Goal: Information Seeking & Learning: Learn about a topic

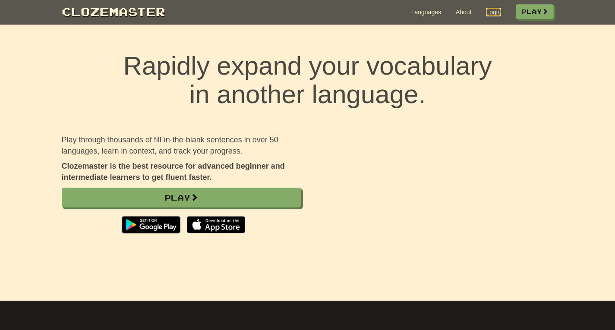
click at [492, 13] on link "Login" at bounding box center [493, 12] width 15 height 9
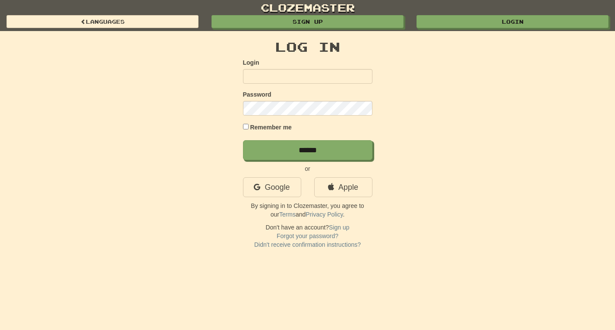
click at [255, 72] on input "Login" at bounding box center [307, 76] width 129 height 15
type input "**********"
click at [243, 140] on input "******" at bounding box center [307, 150] width 129 height 20
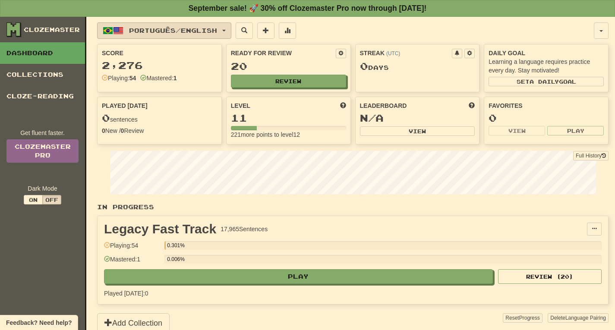
click at [226, 30] on span "button" at bounding box center [223, 31] width 3 height 2
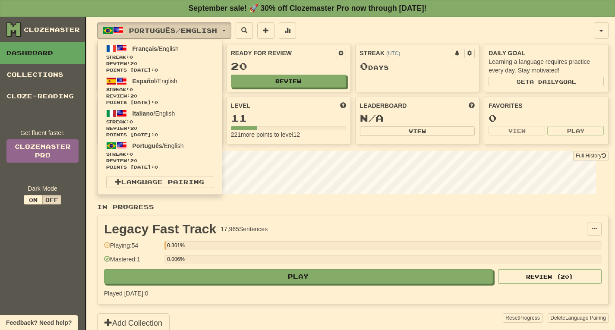
click at [229, 28] on button "Português / English" at bounding box center [164, 30] width 134 height 16
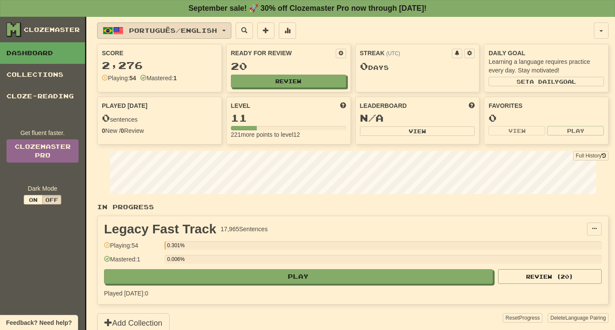
click at [231, 28] on button "Português / English" at bounding box center [164, 30] width 134 height 16
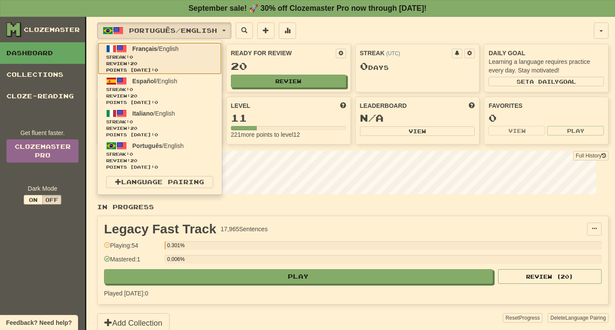
click at [147, 48] on span "Français" at bounding box center [144, 48] width 25 height 7
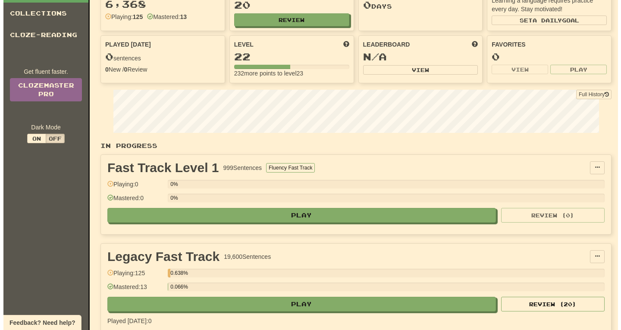
scroll to position [69, 0]
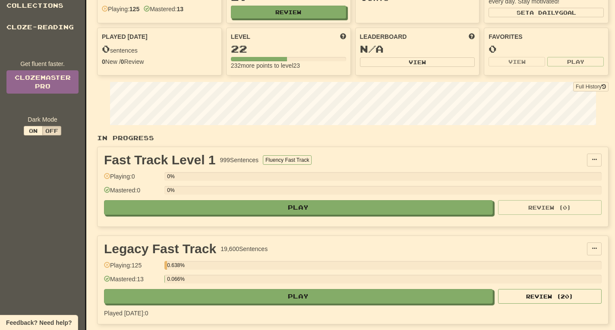
drag, startPoint x: 132, startPoint y: 265, endPoint x: 154, endPoint y: 268, distance: 21.8
click at [154, 268] on div "Playing: 125" at bounding box center [132, 268] width 56 height 14
drag, startPoint x: 133, startPoint y: 265, endPoint x: 152, endPoint y: 267, distance: 19.2
click at [152, 267] on div "Playing: 125" at bounding box center [132, 268] width 56 height 14
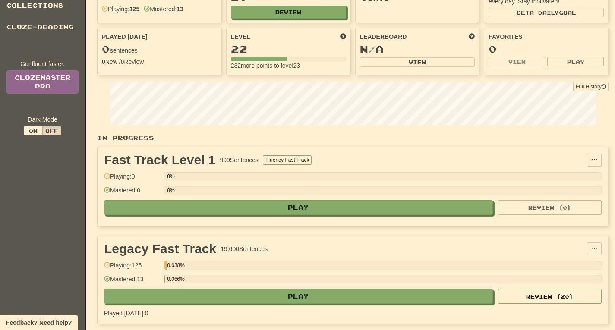
click at [152, 264] on div "Playing: 125" at bounding box center [132, 268] width 56 height 14
drag, startPoint x: 133, startPoint y: 266, endPoint x: 150, endPoint y: 266, distance: 17.3
click at [150, 266] on div "Playing: 125" at bounding box center [132, 268] width 56 height 14
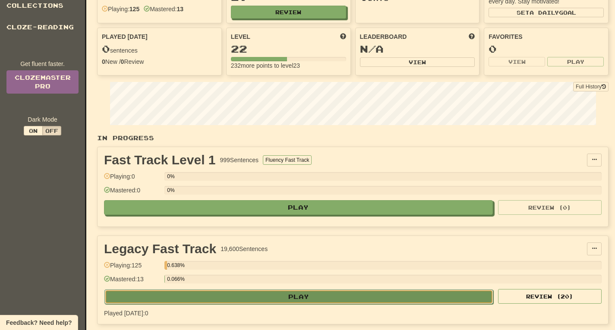
click at [304, 303] on button "Play" at bounding box center [298, 296] width 389 height 15
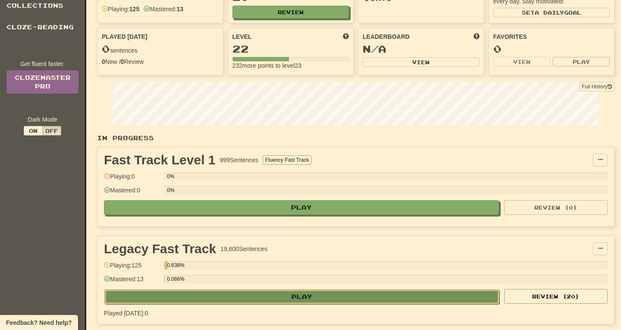
select select "**"
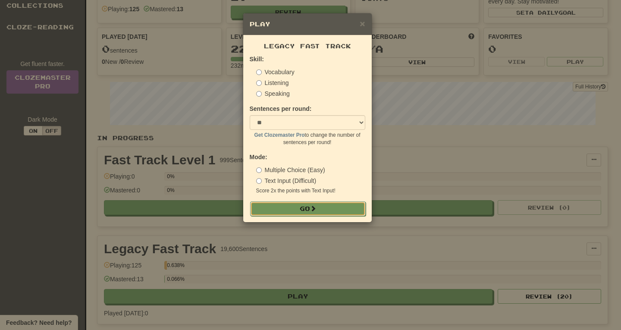
click at [305, 212] on button "Go" at bounding box center [308, 208] width 116 height 15
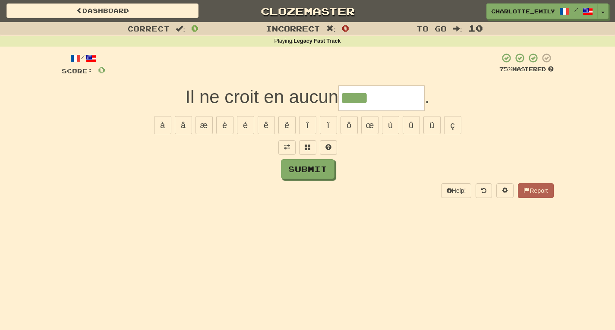
type input "****"
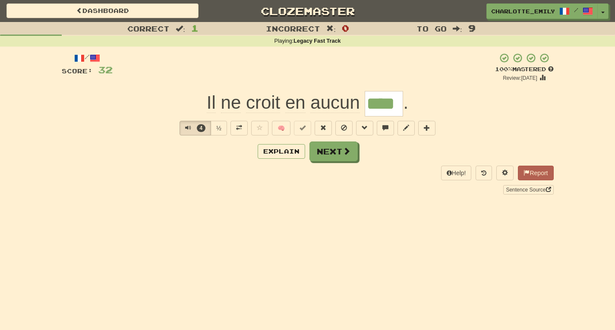
click at [192, 169] on div "Help! Report Sentence Source" at bounding box center [308, 180] width 492 height 28
click at [185, 127] on span "Text-to-speech controls" at bounding box center [188, 128] width 6 height 6
click at [138, 147] on div "Explain Next" at bounding box center [308, 151] width 492 height 20
click at [186, 127] on span "Text-to-speech controls" at bounding box center [188, 128] width 6 height 6
click at [175, 173] on div "Help! Report Sentence Source" at bounding box center [308, 180] width 492 height 28
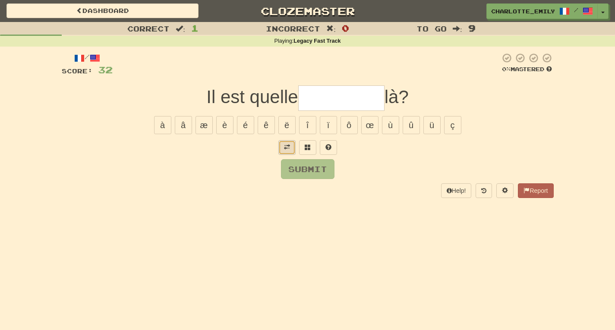
click at [287, 151] on button at bounding box center [286, 147] width 17 height 15
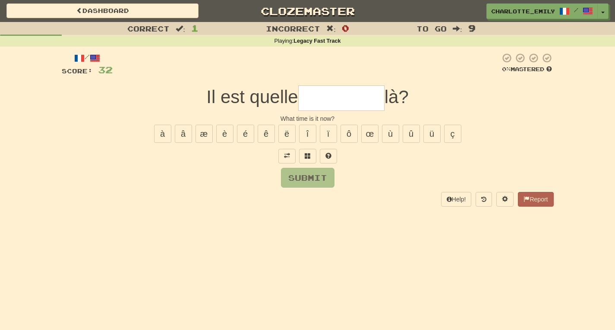
click at [251, 190] on div "/ Score: 32 0 % Mastered Il est quelle là? What time is it now? à â æ è é ê ë î…" at bounding box center [308, 130] width 492 height 154
click at [326, 97] on input "text" at bounding box center [341, 97] width 86 height 25
type input "*****"
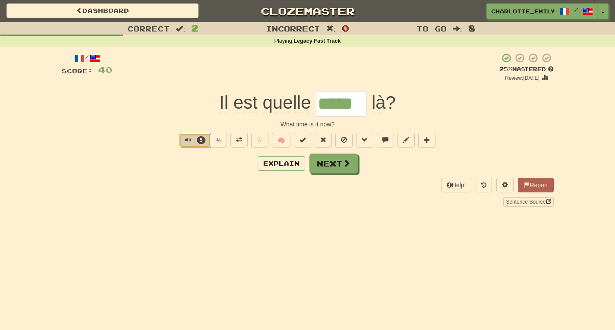
click at [185, 138] on span "Text-to-speech controls" at bounding box center [188, 140] width 6 height 6
click at [189, 113] on div "Il est quelle ***** là ?" at bounding box center [308, 103] width 492 height 25
click at [278, 169] on button "Explain" at bounding box center [280, 163] width 47 height 15
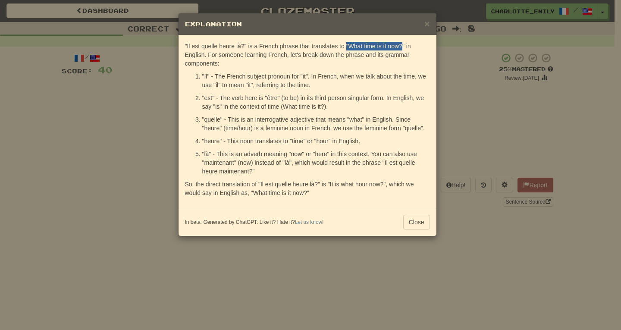
drag, startPoint x: 346, startPoint y: 45, endPoint x: 402, endPoint y: 46, distance: 56.1
click at [402, 46] on p ""Il est quelle heure là?" is a French phrase that translates to "What time is i…" at bounding box center [307, 55] width 245 height 26
click at [408, 45] on p ""Il est quelle heure là?" is a French phrase that translates to "What time is i…" at bounding box center [307, 55] width 245 height 26
drag, startPoint x: 202, startPoint y: 163, endPoint x: 211, endPoint y: 163, distance: 9.1
click at [211, 163] on p ""là" - This is an adverb meaning "now" or "here" in this context. You can also …" at bounding box center [316, 163] width 228 height 26
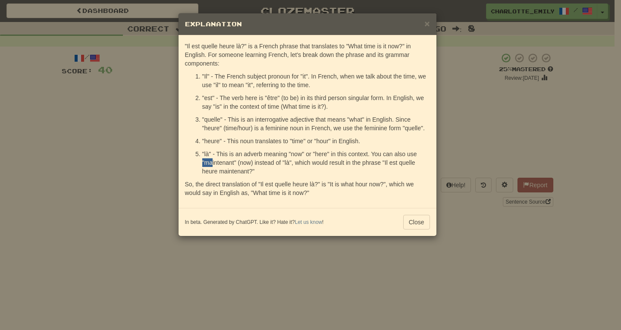
click at [211, 163] on p ""là" - This is an adverb meaning "now" or "here" in this context. You can also …" at bounding box center [316, 163] width 228 height 26
drag, startPoint x: 298, startPoint y: 160, endPoint x: 304, endPoint y: 160, distance: 6.0
click at [304, 160] on p ""là" - This is an adverb meaning "now" or "here" in this context. You can also …" at bounding box center [316, 163] width 228 height 26
drag, startPoint x: 202, startPoint y: 170, endPoint x: 209, endPoint y: 171, distance: 6.5
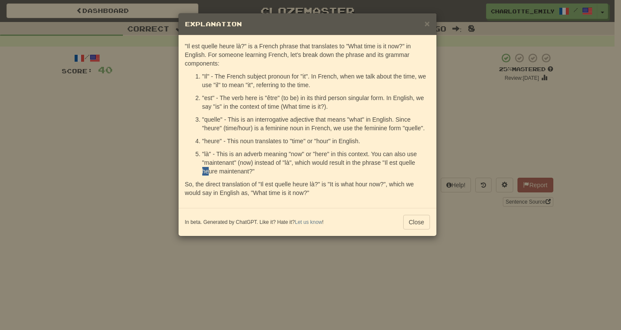
click at [208, 171] on p ""là" - This is an adverb meaning "now" or "here" in this context. You can also …" at bounding box center [316, 163] width 228 height 26
click at [209, 171] on p ""là" - This is an adverb meaning "now" or "here" in this context. You can also …" at bounding box center [316, 163] width 228 height 26
drag, startPoint x: 220, startPoint y: 171, endPoint x: 231, endPoint y: 171, distance: 10.8
click at [228, 171] on p ""là" - This is an adverb meaning "now" or "here" in this context. You can also …" at bounding box center [316, 163] width 228 height 26
click at [237, 170] on p ""là" - This is an adverb meaning "now" or "here" in this context. You can also …" at bounding box center [316, 163] width 228 height 26
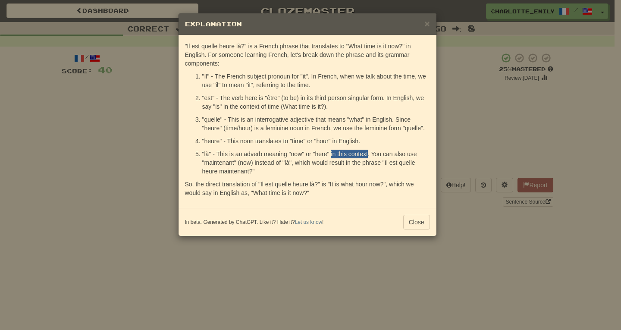
drag, startPoint x: 330, startPoint y: 153, endPoint x: 368, endPoint y: 153, distance: 37.5
click at [368, 153] on p ""là" - This is an adverb meaning "now" or "here" in this context. You can also …" at bounding box center [316, 163] width 228 height 26
click at [419, 225] on button "Close" at bounding box center [416, 222] width 27 height 15
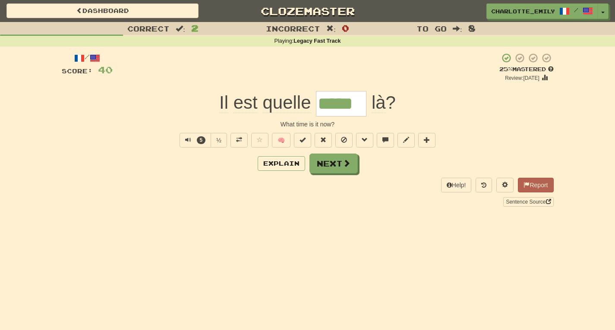
click at [380, 107] on span "là" at bounding box center [378, 102] width 14 height 21
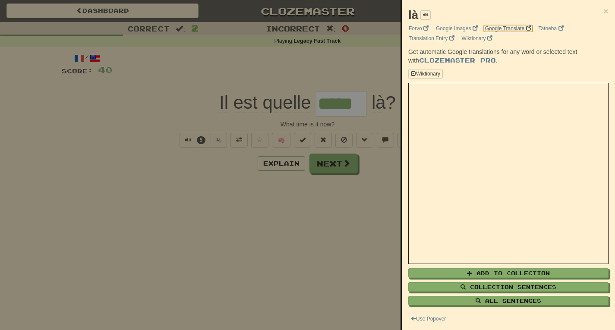
click at [516, 29] on link "Google Translate" at bounding box center [507, 28] width 51 height 9
click at [238, 189] on div at bounding box center [307, 165] width 615 height 330
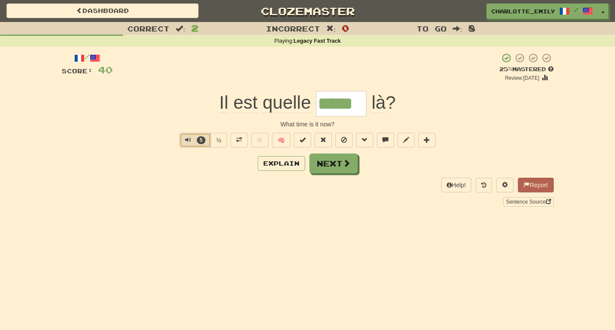
click at [187, 142] on span "Text-to-speech controls" at bounding box center [188, 140] width 6 height 6
click at [178, 179] on div "Help! Report Sentence Source" at bounding box center [308, 192] width 492 height 28
click at [185, 138] on span "Text-to-speech controls" at bounding box center [187, 140] width 6 height 6
click at [0, 102] on div "Correct : 2 Incorrect : 0 To go : 8 Playing : Legacy Fast Track / Score: 40 + 8…" at bounding box center [307, 120] width 615 height 197
click at [180, 140] on button "10" at bounding box center [195, 140] width 35 height 15
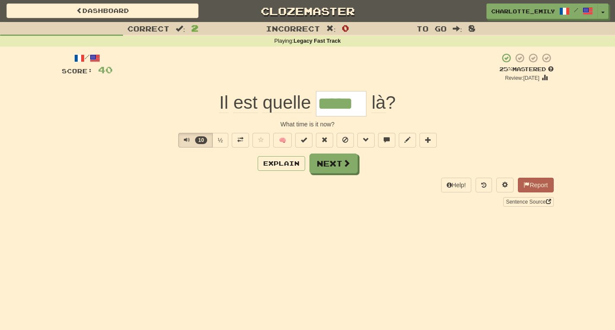
click at [182, 170] on div "Explain Next" at bounding box center [308, 164] width 492 height 20
click at [180, 141] on button "17" at bounding box center [195, 140] width 35 height 15
click at [177, 160] on div "Explain Next" at bounding box center [308, 164] width 492 height 20
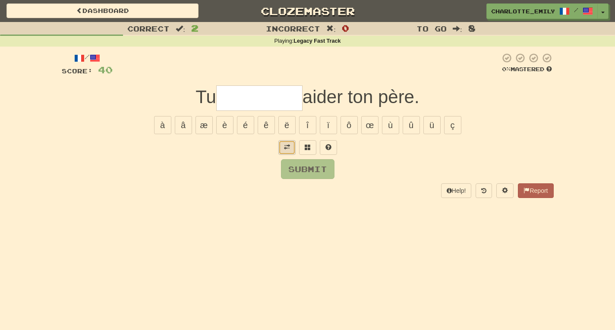
click at [284, 152] on button at bounding box center [286, 147] width 17 height 15
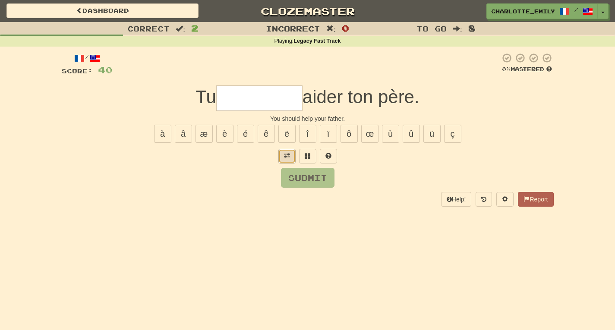
click at [285, 157] on span at bounding box center [287, 156] width 6 height 6
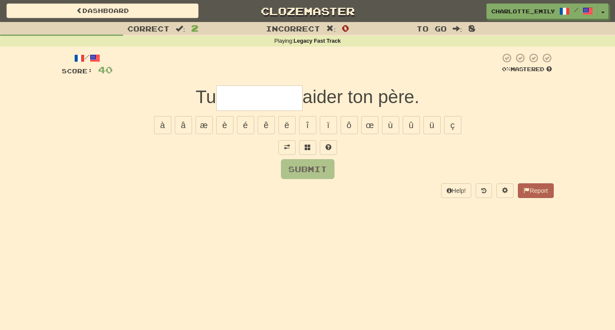
click at [212, 192] on div "Help! Report" at bounding box center [308, 190] width 492 height 15
click at [238, 97] on input "text" at bounding box center [259, 97] width 86 height 25
type input "*******"
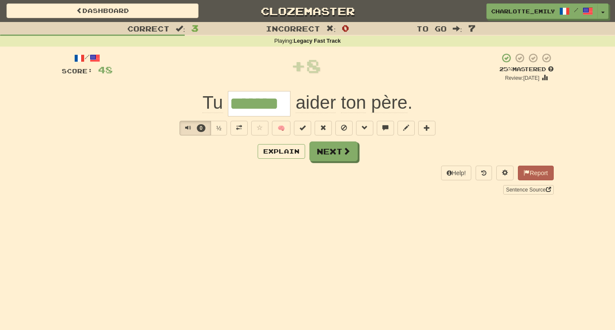
click at [161, 189] on div "Sentence Source" at bounding box center [308, 189] width 492 height 9
click at [186, 126] on span "Text-to-speech controls" at bounding box center [188, 128] width 6 height 6
click at [197, 160] on div "Explain Next" at bounding box center [308, 151] width 492 height 20
click at [239, 130] on span at bounding box center [239, 128] width 6 height 6
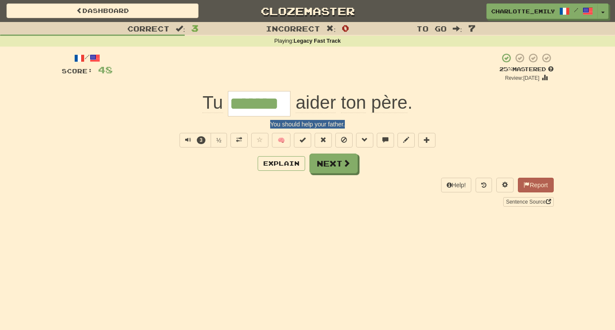
drag, startPoint x: 187, startPoint y: 119, endPoint x: 396, endPoint y: 124, distance: 209.2
click at [396, 124] on div "/ Score: 48 + 8 25 % Mastered Review: 2025-09-20 Tu ******* aider ton père . Yo…" at bounding box center [308, 130] width 492 height 154
click at [396, 124] on div "You should help your father." at bounding box center [308, 124] width 492 height 9
click at [182, 140] on button "3" at bounding box center [194, 140] width 31 height 15
click at [185, 159] on div "Explain Next" at bounding box center [308, 164] width 492 height 20
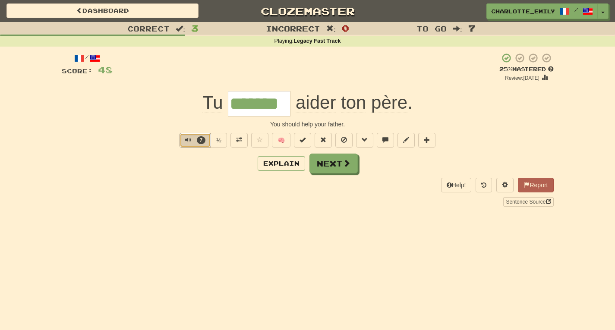
click at [187, 139] on span "Text-to-speech controls" at bounding box center [188, 140] width 6 height 6
click at [0, 63] on div "Correct : 3 Incorrect : 0 To go : 7 Playing : Legacy Fast Track / Score: 48 + 8…" at bounding box center [307, 120] width 615 height 197
click at [185, 142] on span "Text-to-speech controls" at bounding box center [188, 140] width 6 height 6
click at [182, 178] on div "Help! Report Sentence Source" at bounding box center [308, 192] width 492 height 28
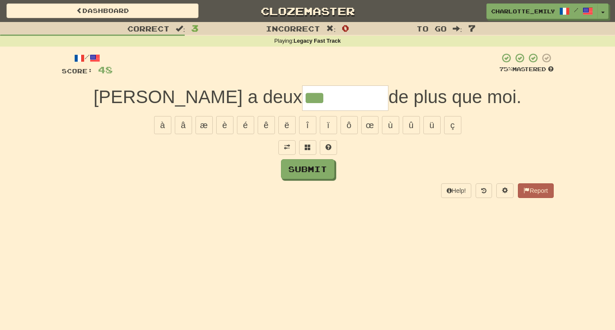
type input "***"
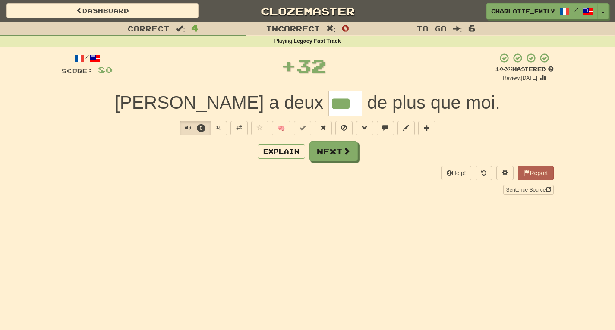
click at [0, 111] on div "Correct : 4 Incorrect : 0 To go : 6 Playing : Legacy Fast Track / Score: 80 + 3…" at bounding box center [307, 114] width 615 height 185
click at [185, 129] on span "Text-to-speech controls" at bounding box center [188, 128] width 6 height 6
click at [0, 56] on div "Correct : 4 Incorrect : 0 To go : 6 Playing : Legacy Fast Track / Score: 80 + 3…" at bounding box center [307, 114] width 615 height 185
click at [182, 127] on button "5" at bounding box center [194, 128] width 31 height 15
click at [184, 157] on div "Explain Next" at bounding box center [308, 151] width 492 height 20
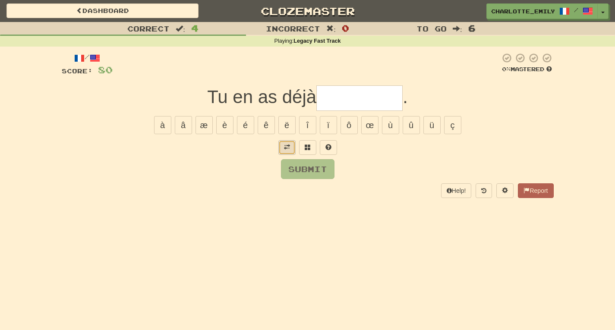
click at [288, 151] on button at bounding box center [286, 147] width 17 height 15
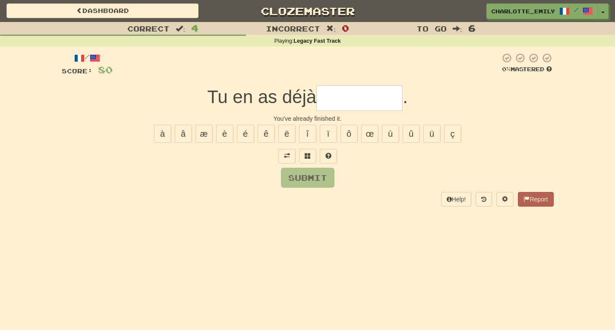
click at [253, 173] on div "Submit" at bounding box center [308, 178] width 492 height 20
click at [339, 107] on input "text" at bounding box center [359, 97] width 86 height 25
type input "****"
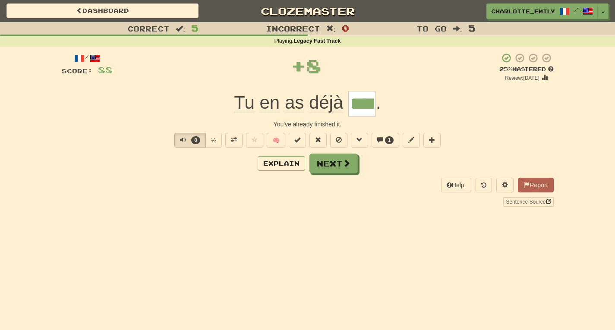
click at [155, 105] on div "Tu en as déjà **** ." at bounding box center [308, 103] width 492 height 25
click at [181, 139] on span "Text-to-speech controls" at bounding box center [183, 140] width 6 height 6
click at [197, 120] on div "You've already finished it." at bounding box center [308, 124] width 492 height 9
drag, startPoint x: 203, startPoint y: 120, endPoint x: 441, endPoint y: 118, distance: 238.5
click at [441, 118] on div "/ Score: 88 + 8 25 % Mastered Review: 2025-09-20 Tu en as déjà **** . You've al…" at bounding box center [308, 130] width 492 height 154
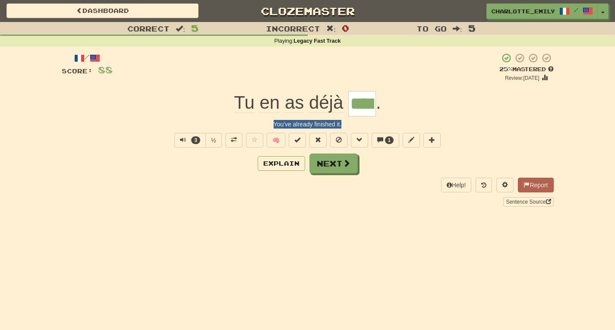
click at [441, 118] on div "/ Score: 88 + 8 25 % Mastered Review: 2025-09-20 Tu en as déjà **** . You've al…" at bounding box center [308, 130] width 492 height 154
click at [182, 138] on span "Text-to-speech controls" at bounding box center [183, 140] width 6 height 6
click at [191, 181] on div "Help! Report Sentence Source" at bounding box center [308, 192] width 492 height 28
click at [179, 140] on span "Text-to-speech controls" at bounding box center [181, 140] width 6 height 6
click at [176, 118] on div "/ Score: 88 + 8 25 % Mastered Review: 2025-09-20 Tu en as déjà **** . You've al…" at bounding box center [308, 130] width 492 height 154
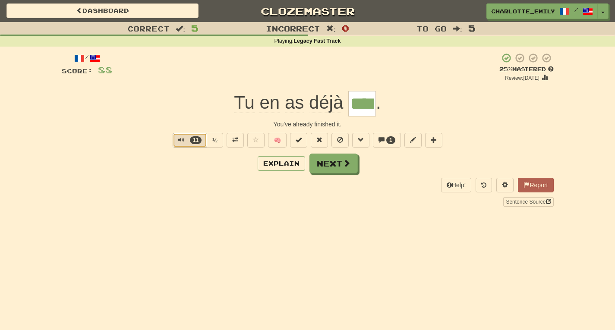
click at [177, 138] on button "11" at bounding box center [190, 140] width 35 height 15
click at [183, 184] on div "Help! Report Sentence Source" at bounding box center [308, 192] width 492 height 28
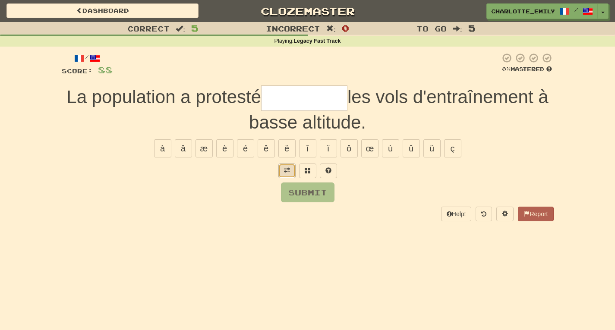
click at [284, 168] on span at bounding box center [287, 170] width 6 height 6
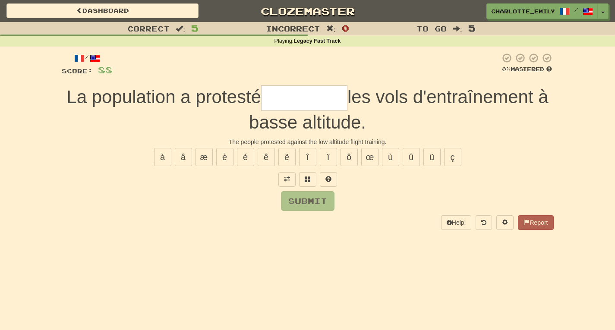
click at [262, 195] on div "Submit" at bounding box center [308, 201] width 492 height 20
click at [288, 91] on input "text" at bounding box center [304, 97] width 86 height 25
type input "******"
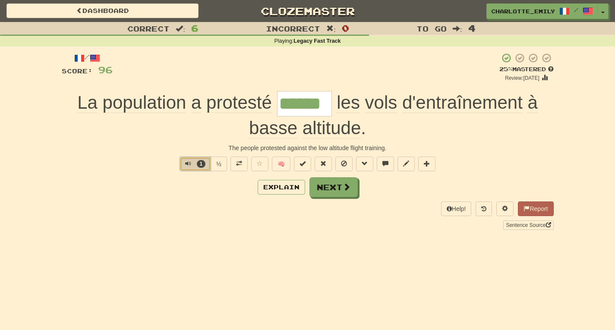
click at [188, 163] on span "Text-to-speech controls" at bounding box center [188, 163] width 6 height 6
click at [188, 189] on div "Explain Next" at bounding box center [308, 187] width 492 height 20
click at [323, 163] on span at bounding box center [323, 163] width 6 height 6
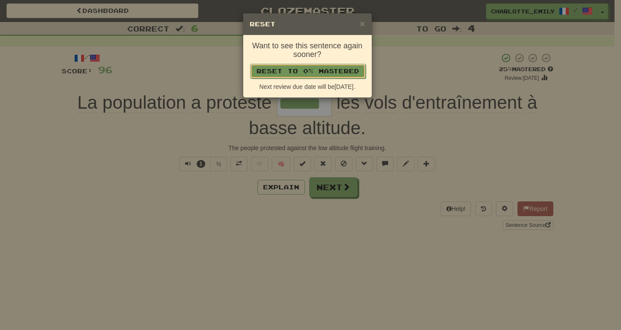
click at [305, 70] on button "Reset to 0% Mastered" at bounding box center [308, 71] width 116 height 15
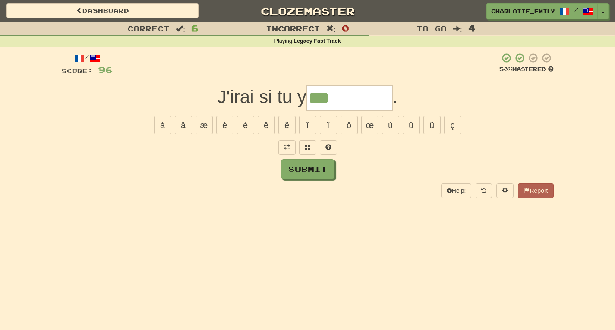
type input "***"
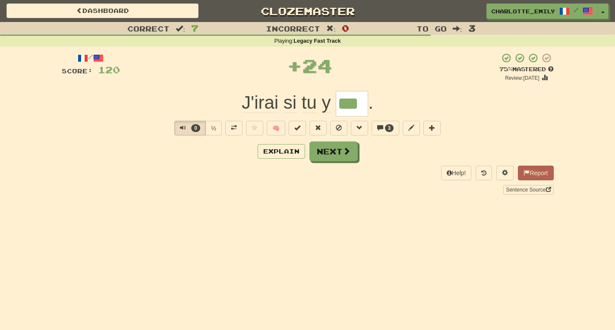
click at [0, 87] on div "Correct : 7 Incorrect : 0 To go : 3 Playing : Legacy Fast Track / Score: 120 + …" at bounding box center [307, 114] width 615 height 185
click at [182, 127] on span "Text-to-speech controls" at bounding box center [183, 128] width 6 height 6
click at [111, 125] on div "3 ½ 🧠 3" at bounding box center [308, 128] width 492 height 15
click at [179, 131] on button "3" at bounding box center [189, 128] width 31 height 15
click at [188, 173] on div "Help! Report Sentence Source" at bounding box center [308, 180] width 492 height 28
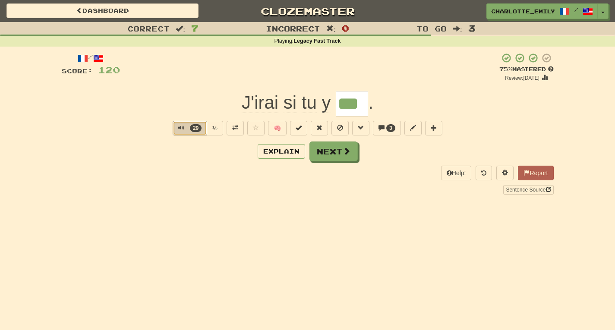
click at [179, 126] on span "Text-to-speech controls" at bounding box center [181, 128] width 6 height 6
click at [0, 79] on div "Correct : 7 Incorrect : 0 To go : 3 Playing : Legacy Fast Track / Score: 120 + …" at bounding box center [307, 114] width 615 height 185
click at [173, 124] on button "29" at bounding box center [190, 128] width 35 height 15
click at [188, 157] on div "Explain Next" at bounding box center [308, 151] width 492 height 20
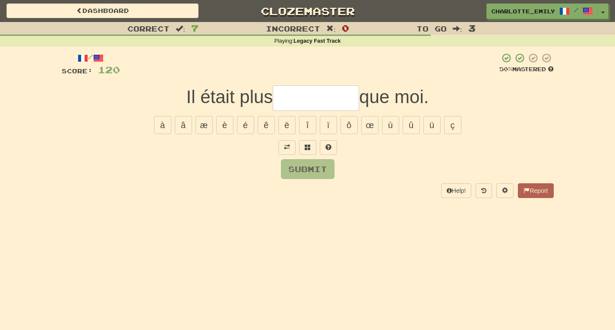
click at [168, 189] on div "Help! Report" at bounding box center [308, 190] width 492 height 15
click at [226, 214] on div "Dashboard Clozemaster charlotte_emily / Toggle Dropdown Dashboard Leaderboard A…" at bounding box center [307, 165] width 615 height 330
click at [303, 100] on input "text" at bounding box center [316, 97] width 86 height 25
type input "*"
type input "*****"
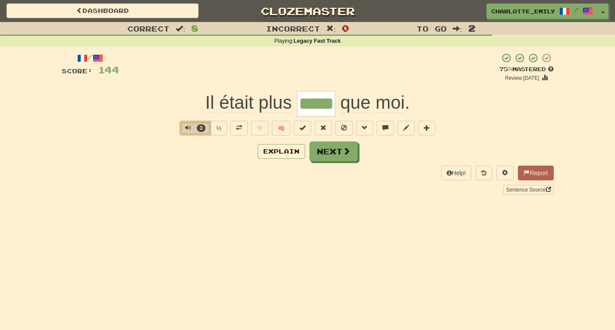
click at [185, 128] on span "Text-to-speech controls" at bounding box center [188, 128] width 6 height 6
click at [196, 182] on div "Help! Report Sentence Source" at bounding box center [308, 180] width 492 height 28
click at [185, 130] on span "Text-to-speech controls" at bounding box center [188, 128] width 6 height 6
click at [185, 155] on div "Explain Next" at bounding box center [308, 151] width 492 height 20
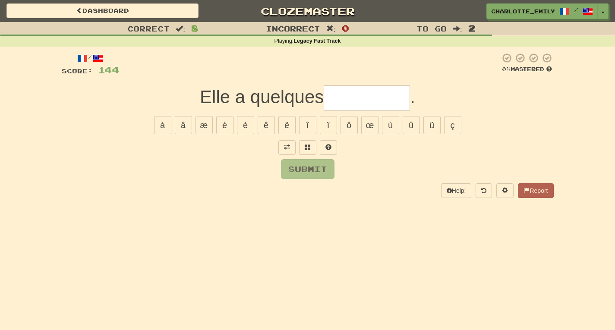
click at [0, 123] on div "Correct : 8 Incorrect : 0 To go : 2 Playing : Legacy Fast Track / Score: 144 0 …" at bounding box center [307, 116] width 615 height 188
click at [287, 146] on span at bounding box center [287, 147] width 6 height 6
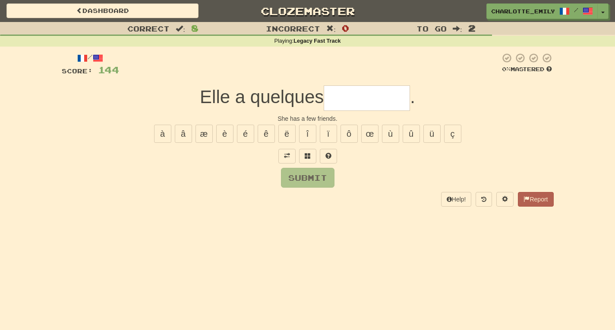
click at [247, 171] on div "Submit" at bounding box center [308, 178] width 492 height 20
click at [286, 154] on span at bounding box center [287, 156] width 6 height 6
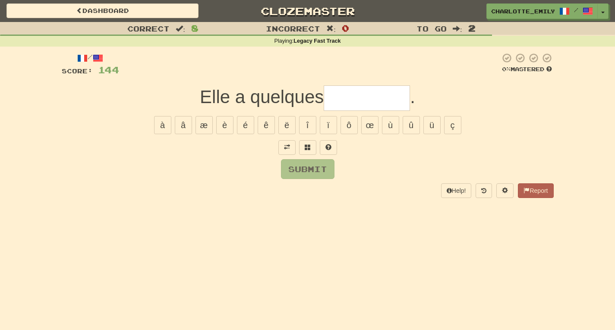
click at [255, 187] on div "Help! Report" at bounding box center [308, 190] width 492 height 15
click at [603, 13] on span "button" at bounding box center [602, 13] width 3 height 2
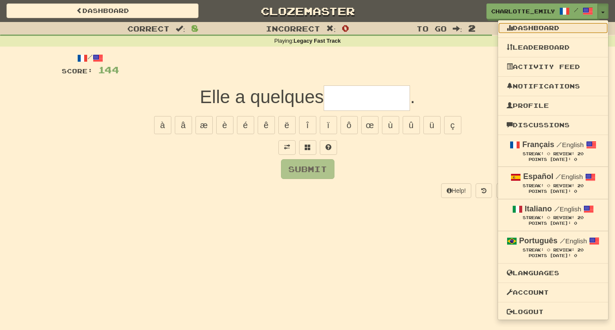
click at [545, 29] on link "Dashboard" at bounding box center [553, 27] width 110 height 11
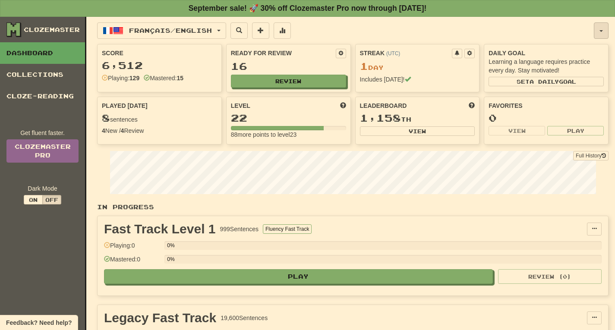
click at [600, 31] on span "button" at bounding box center [600, 31] width 3 height 2
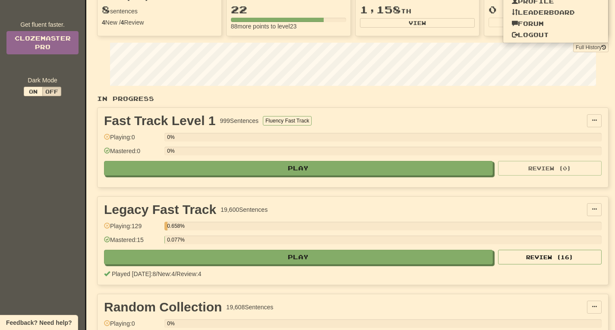
scroll to position [106, 0]
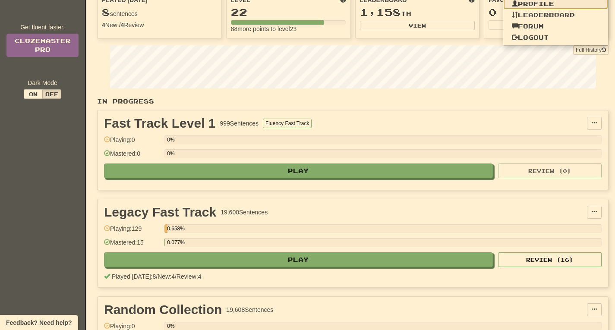
click at [546, 3] on link "Profile" at bounding box center [555, 3] width 105 height 11
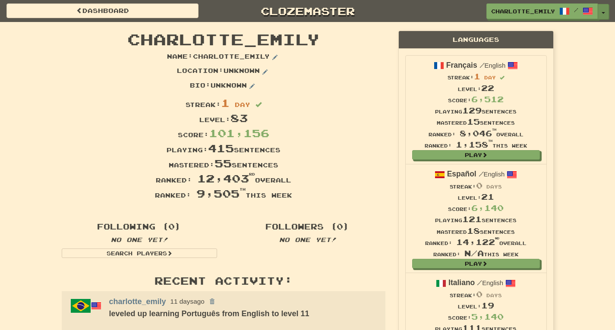
click at [604, 13] on span "button" at bounding box center [602, 13] width 3 height 2
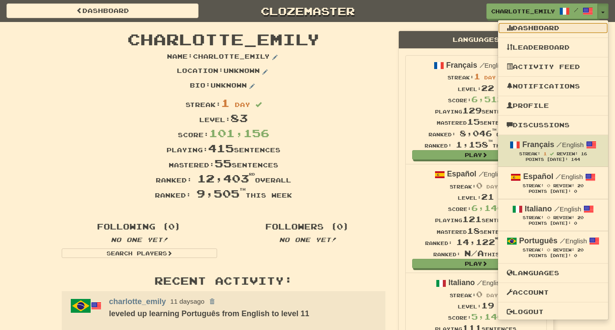
click at [541, 28] on link "Dashboard" at bounding box center [553, 27] width 110 height 11
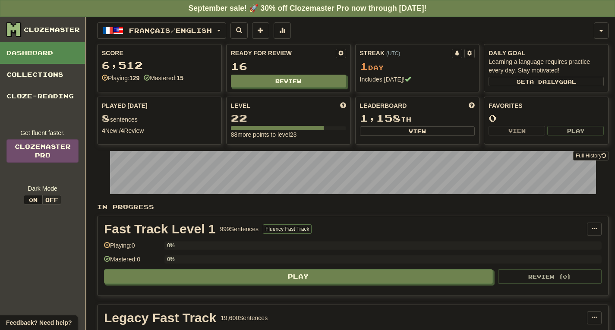
click at [105, 158] on div "Full History" at bounding box center [352, 174] width 511 height 54
click at [600, 28] on button "button" at bounding box center [600, 30] width 15 height 16
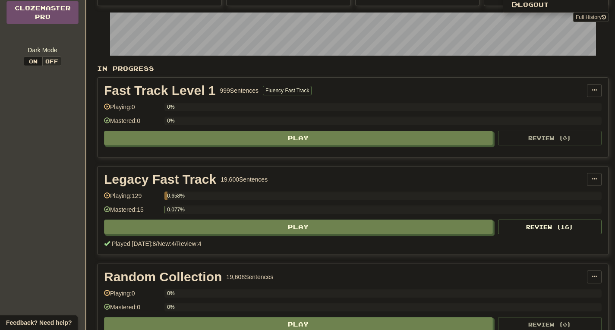
scroll to position [137, 0]
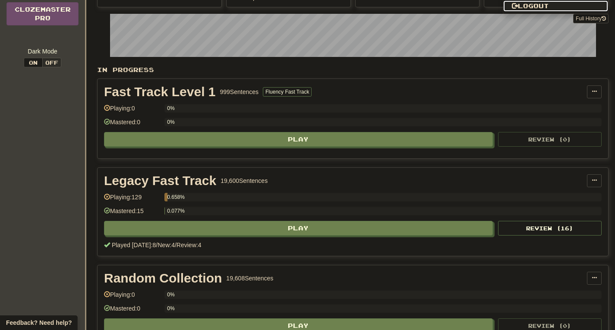
click at [547, 6] on link "Logout" at bounding box center [555, 5] width 105 height 11
